Goal: Communication & Community: Answer question/provide support

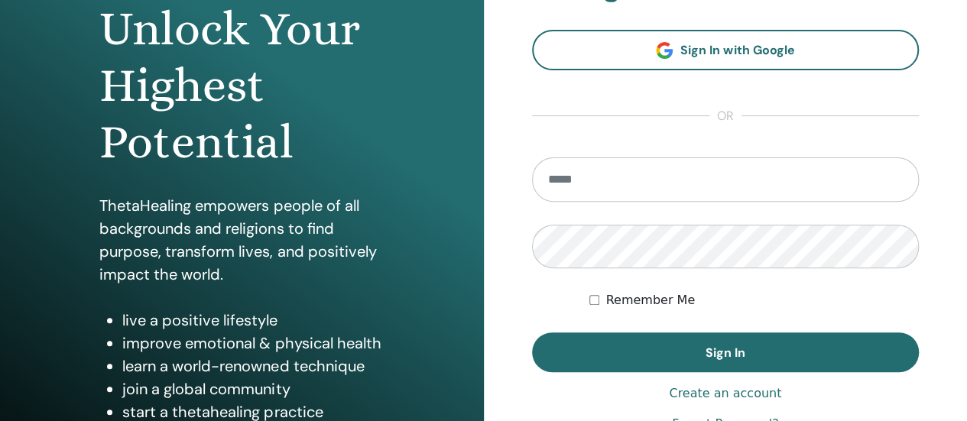
scroll to position [170, 0]
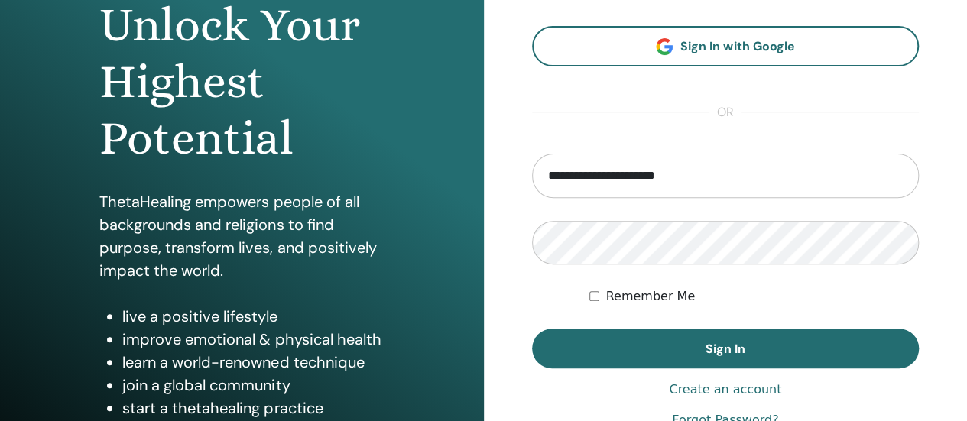
type input "**********"
click at [642, 297] on label "Remember Me" at bounding box center [649, 296] width 89 height 18
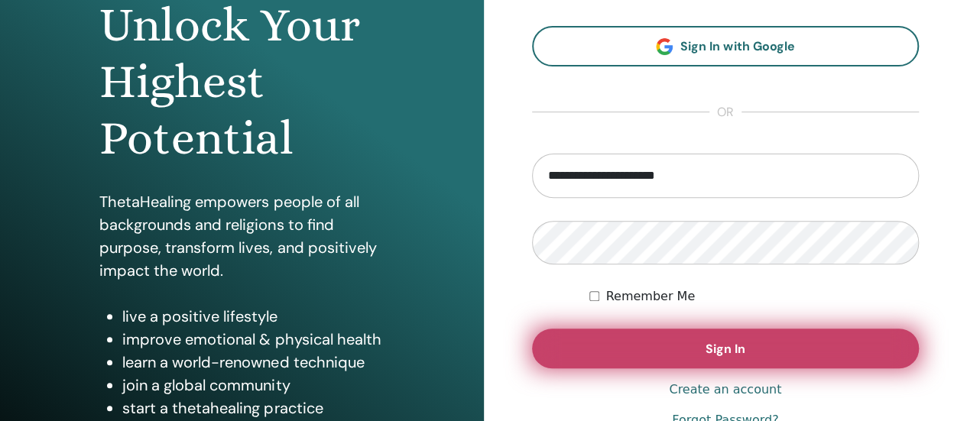
click at [698, 343] on button "Sign In" at bounding box center [725, 349] width 387 height 40
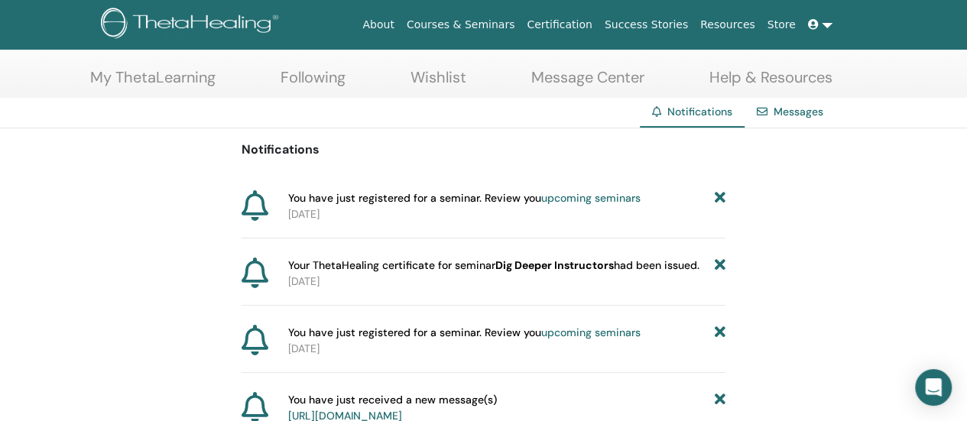
scroll to position [67, 0]
click at [565, 194] on link "upcoming seminars" at bounding box center [590, 197] width 99 height 14
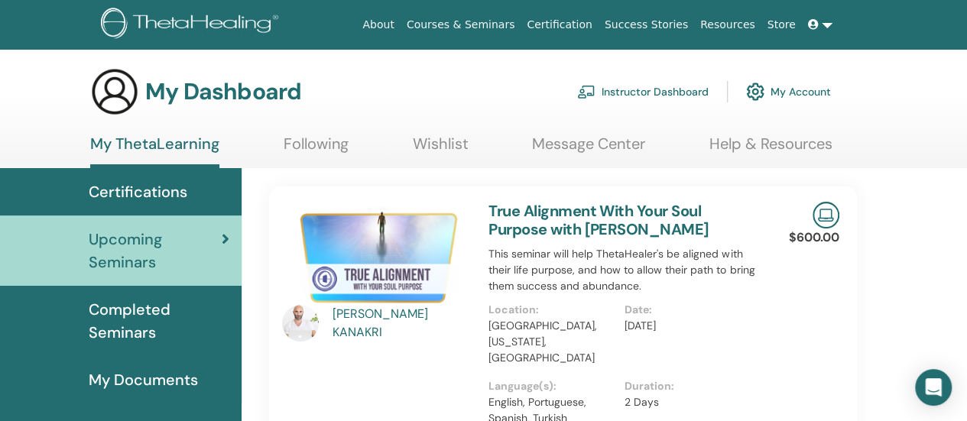
click at [818, 24] on icon at bounding box center [813, 24] width 11 height 11
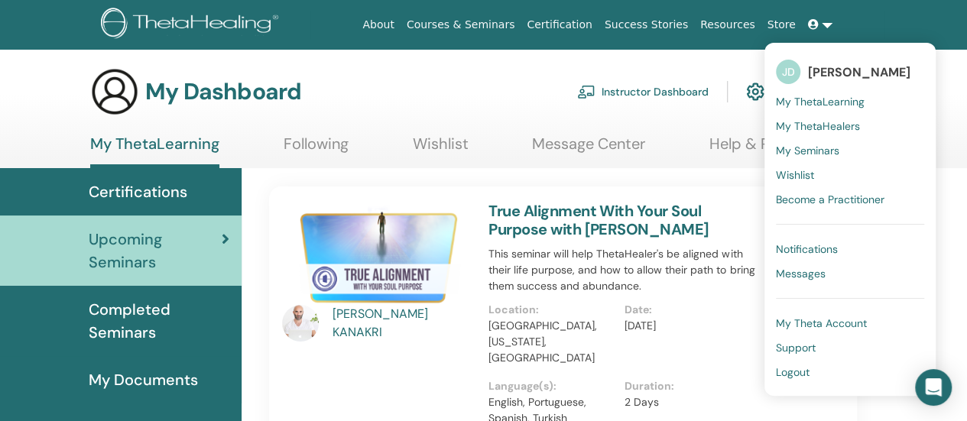
click at [816, 269] on span "Messages" at bounding box center [801, 274] width 50 height 14
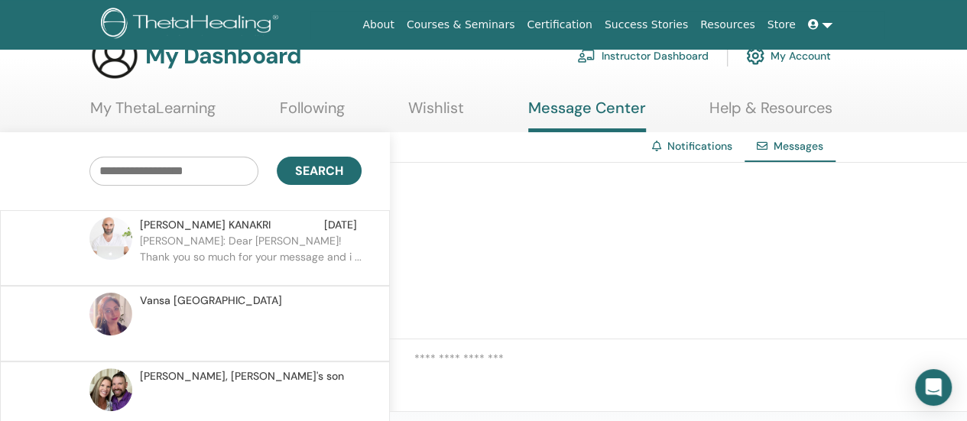
scroll to position [37, 0]
click at [231, 242] on p "ELIAS: Dear Jyoti! Thank you so much for your message and i ..." at bounding box center [251, 255] width 222 height 46
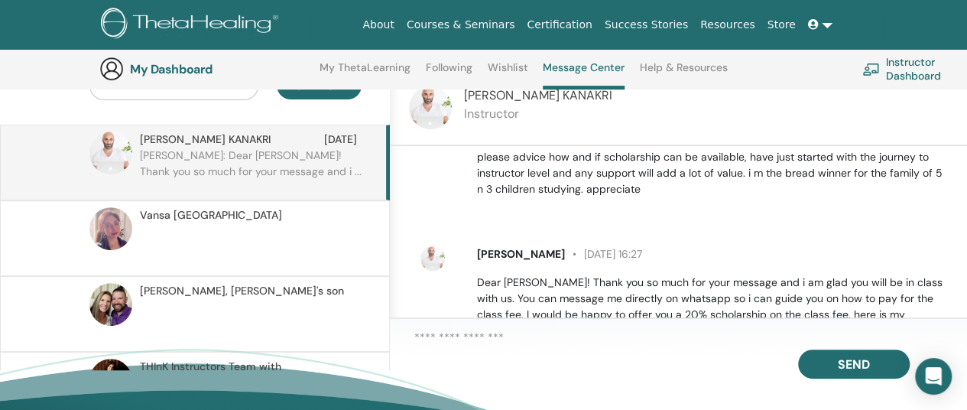
scroll to position [556, 0]
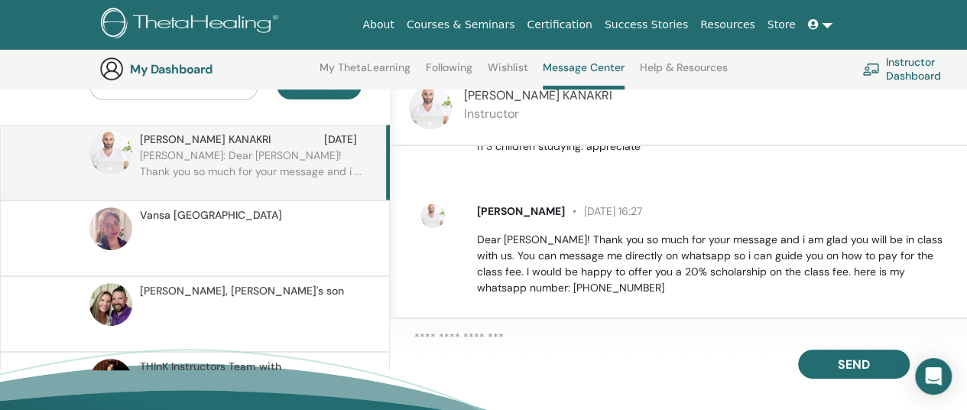
click at [469, 343] on textarea at bounding box center [690, 338] width 552 height 19
type textarea "**********"
click at [234, 239] on p at bounding box center [251, 246] width 222 height 46
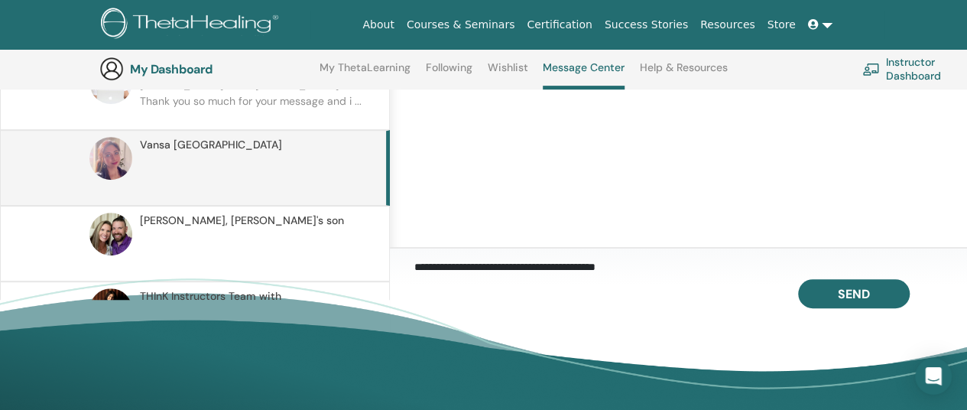
scroll to position [139, 0]
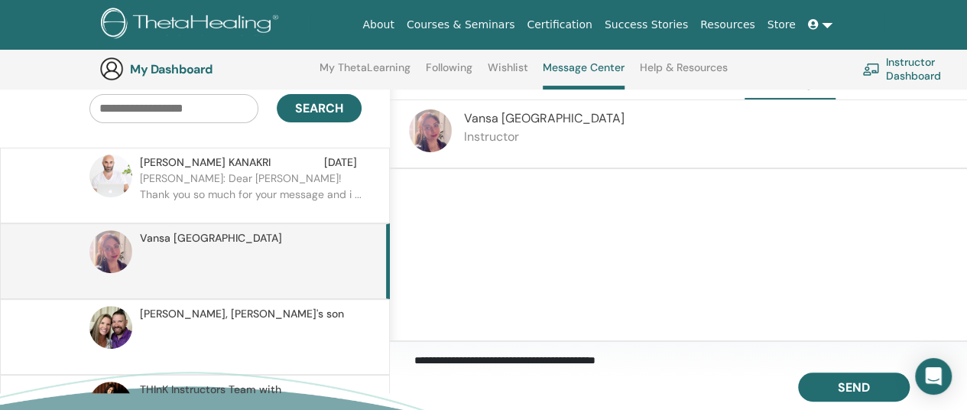
click at [539, 369] on textarea "**********" at bounding box center [690, 361] width 552 height 21
click at [700, 364] on textarea "**********" at bounding box center [690, 361] width 552 height 21
click at [238, 189] on p "ELIAS: Dear Jyoti! Thank you so much for your message and i ..." at bounding box center [251, 193] width 222 height 46
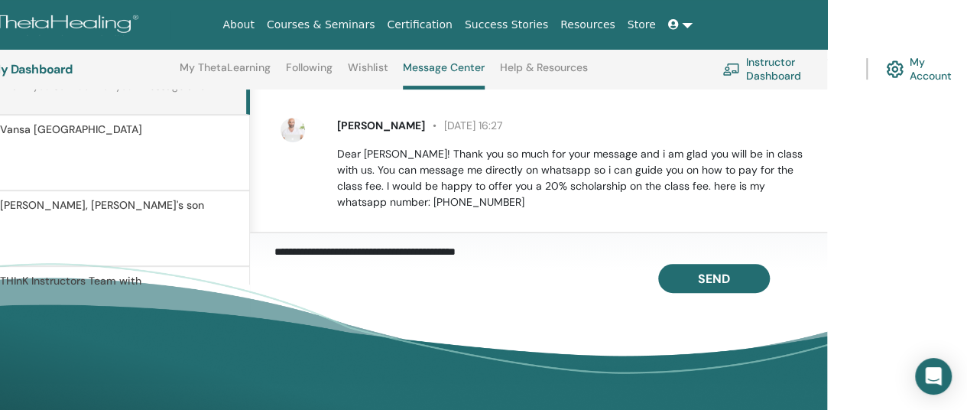
scroll to position [249, 140]
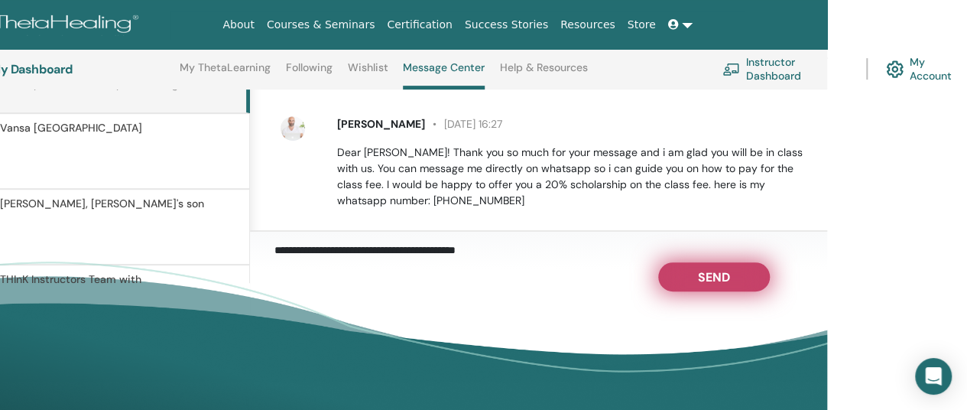
click at [737, 287] on button "Send" at bounding box center [714, 276] width 112 height 29
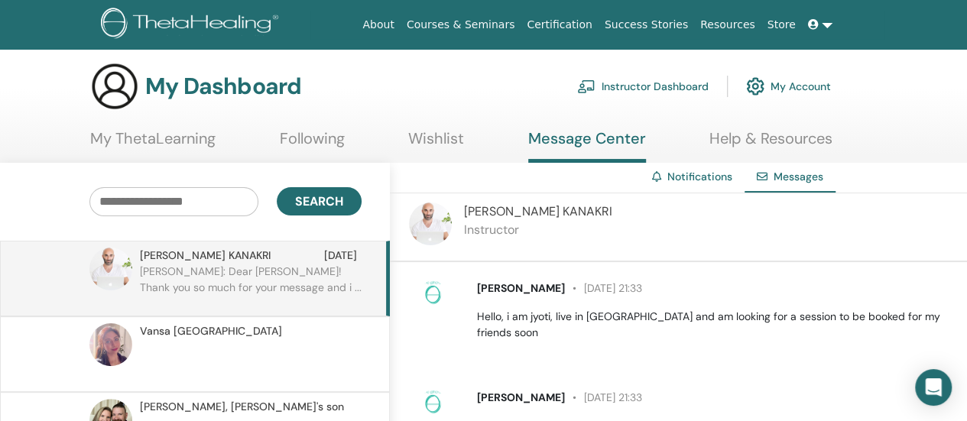
scroll to position [0, 0]
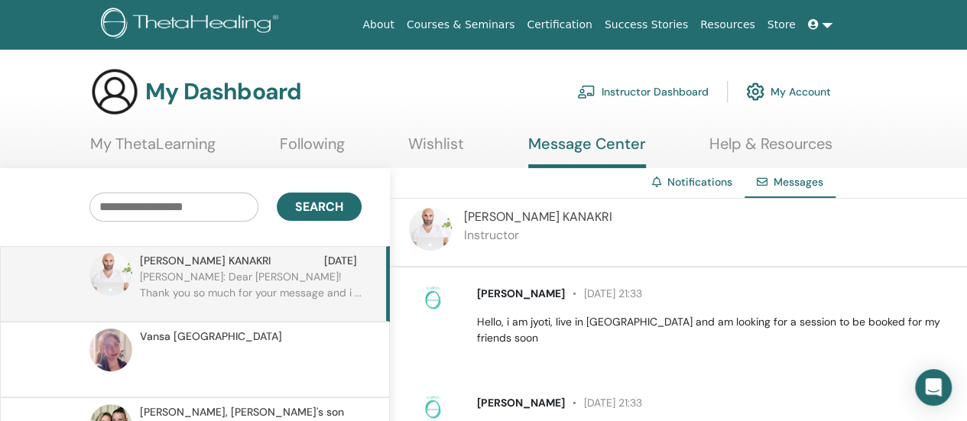
click at [789, 27] on link "Store" at bounding box center [781, 25] width 40 height 28
